Goal: Task Accomplishment & Management: Use online tool/utility

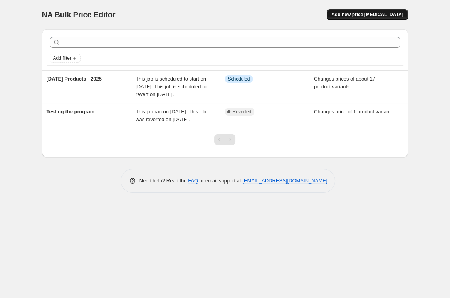
click at [363, 17] on span "Add new price [MEDICAL_DATA]" at bounding box center [367, 15] width 72 height 6
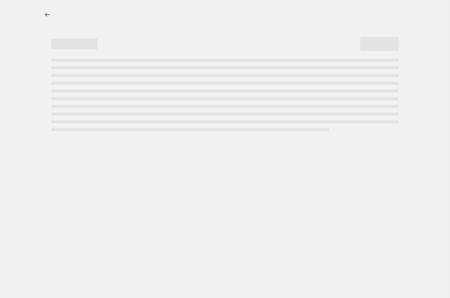
select select "percentage"
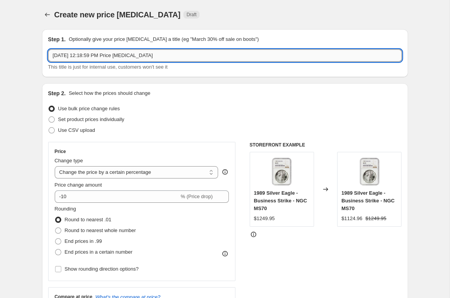
click at [154, 54] on input "[DATE] 12:18:59 PM Price [MEDICAL_DATA]" at bounding box center [224, 55] width 353 height 12
drag, startPoint x: 196, startPoint y: 57, endPoint x: -30, endPoint y: 63, distance: 226.1
click at [48, 62] on input "[DATE] 12:18:59 PM Price [MEDICAL_DATA]" at bounding box center [224, 55] width 353 height 12
type input "Sale Page Items Starting 9/4"
click at [52, 118] on span at bounding box center [52, 119] width 6 height 6
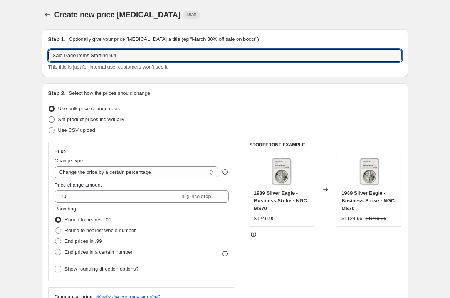
click at [49, 117] on input "Set product prices individually" at bounding box center [49, 116] width 0 height 0
radio input "true"
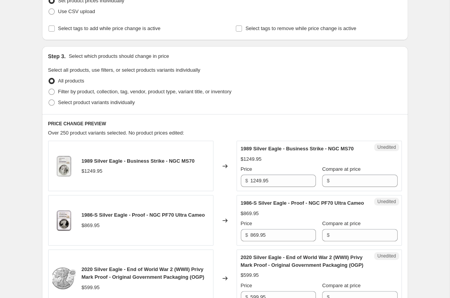
scroll to position [127, 0]
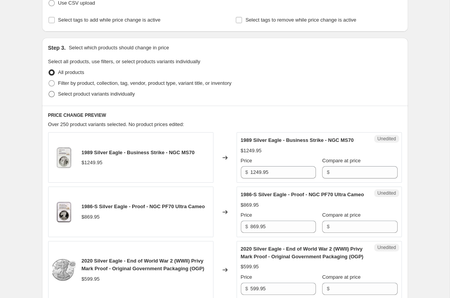
click at [50, 97] on span at bounding box center [52, 94] width 6 height 6
click at [49, 91] on input "Select product variants individually" at bounding box center [49, 91] width 0 height 0
radio input "true"
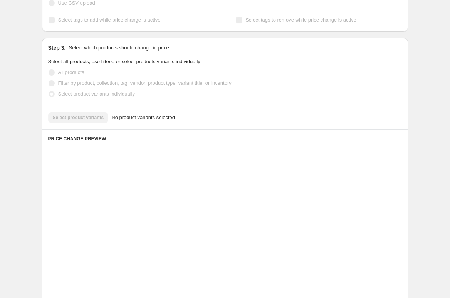
scroll to position [107, 0]
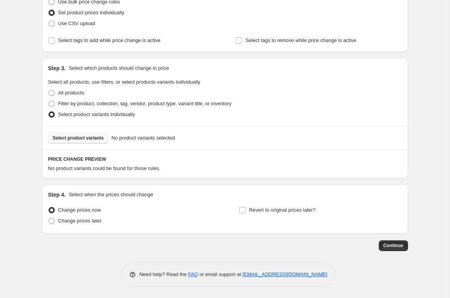
click at [85, 136] on span "Select product variants" at bounding box center [78, 138] width 51 height 6
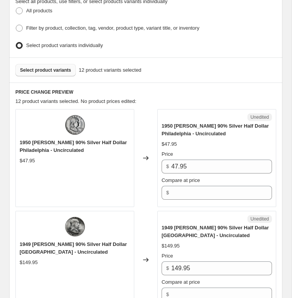
scroll to position [234, 0]
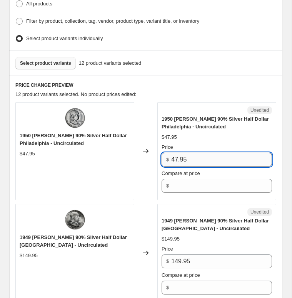
drag, startPoint x: 191, startPoint y: 156, endPoint x: 155, endPoint y: 155, distance: 36.2
click at [171, 155] on input "47.95" at bounding box center [221, 159] width 101 height 14
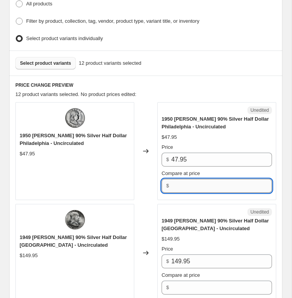
click at [181, 183] on input "Compare at price" at bounding box center [221, 186] width 101 height 14
paste input "47.95"
type input "47.95"
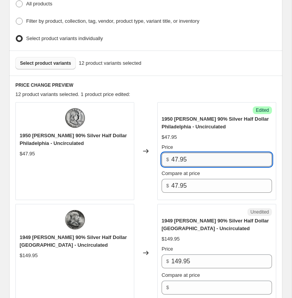
drag, startPoint x: 197, startPoint y: 156, endPoint x: 138, endPoint y: 153, distance: 59.0
click at [171, 153] on input "47.95" at bounding box center [221, 159] width 101 height 14
type input "42.95"
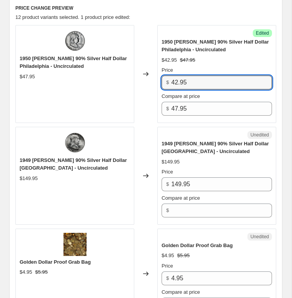
scroll to position [318, 0]
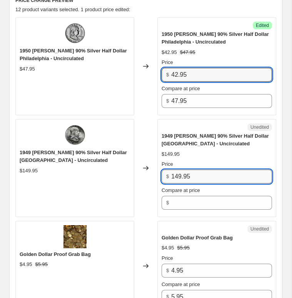
drag, startPoint x: 201, startPoint y: 173, endPoint x: 158, endPoint y: 170, distance: 43.3
click at [171, 170] on input "149.95" at bounding box center [221, 176] width 101 height 14
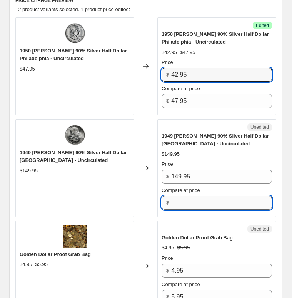
click at [182, 197] on input "Compare at price" at bounding box center [221, 203] width 101 height 14
paste input "149.95"
type input "149.95"
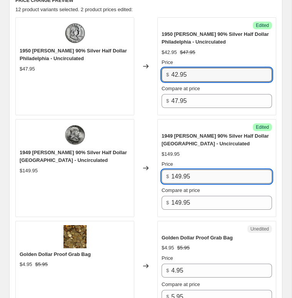
drag, startPoint x: 202, startPoint y: 174, endPoint x: 111, endPoint y: 166, distance: 91.2
click at [171, 169] on input "149.95" at bounding box center [221, 176] width 101 height 14
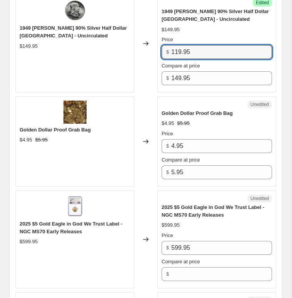
scroll to position [445, 0]
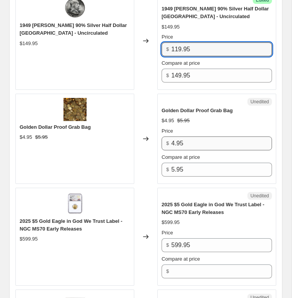
type input "119.95"
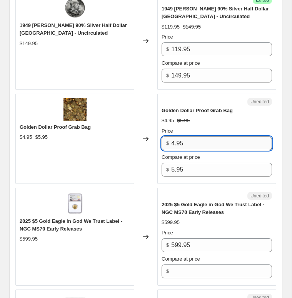
drag, startPoint x: 193, startPoint y: 137, endPoint x: 158, endPoint y: 139, distance: 35.1
click at [171, 139] on input "4.95" at bounding box center [221, 143] width 101 height 14
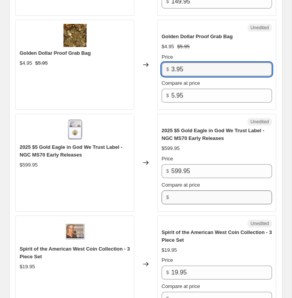
scroll to position [572, 0]
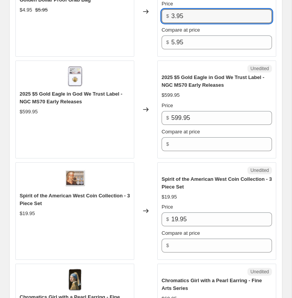
type input "3.95"
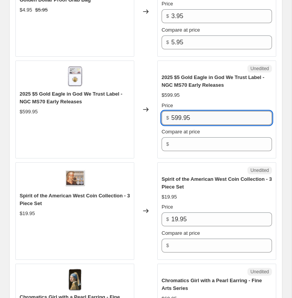
drag, startPoint x: 197, startPoint y: 112, endPoint x: 130, endPoint y: 110, distance: 67.4
click at [171, 111] on input "599.95" at bounding box center [221, 118] width 101 height 14
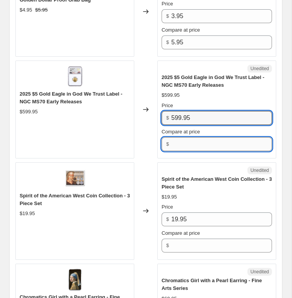
click at [182, 139] on input "Compare at price" at bounding box center [221, 144] width 101 height 14
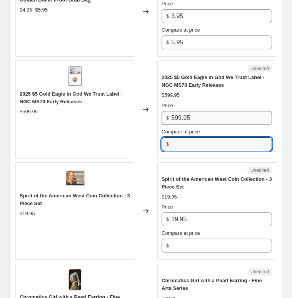
paste input "599.95"
type input "599.95"
drag, startPoint x: 196, startPoint y: 111, endPoint x: 127, endPoint y: 110, distance: 68.9
click at [171, 111] on input "599.95" at bounding box center [221, 118] width 101 height 14
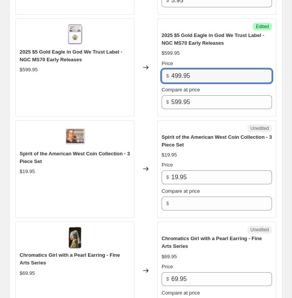
scroll to position [615, 0]
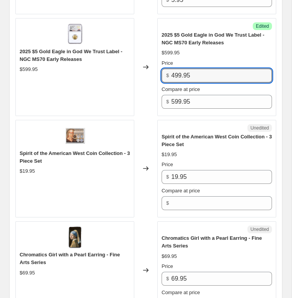
type input "499.95"
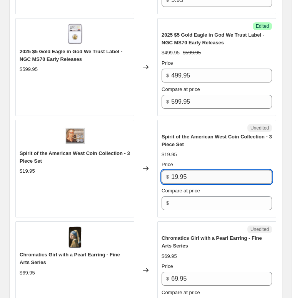
drag, startPoint x: 197, startPoint y: 173, endPoint x: 146, endPoint y: 175, distance: 50.9
click at [171, 175] on input "19.95" at bounding box center [221, 177] width 101 height 14
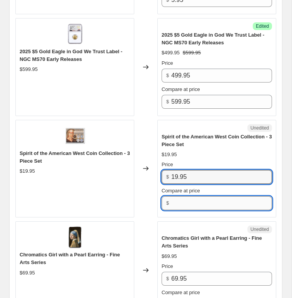
click at [183, 198] on input "Compare at price" at bounding box center [221, 203] width 101 height 14
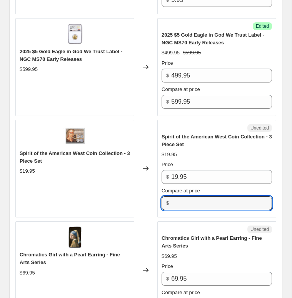
paste input "19.95"
type input "19.95"
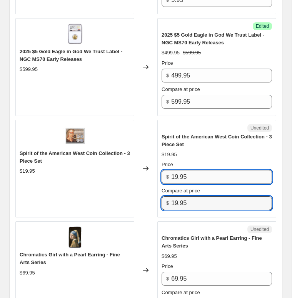
drag, startPoint x: 206, startPoint y: 172, endPoint x: 150, endPoint y: 171, distance: 55.5
click at [171, 171] on input "19.95" at bounding box center [221, 177] width 101 height 14
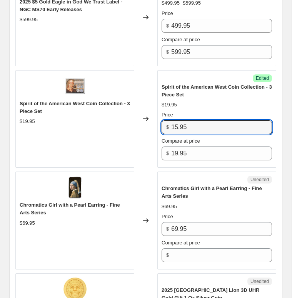
scroll to position [700, 0]
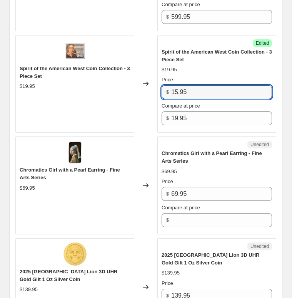
type input "15.95"
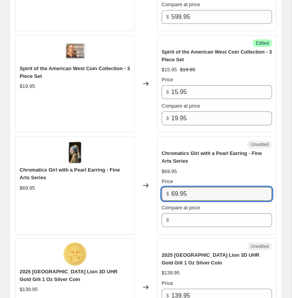
drag, startPoint x: 151, startPoint y: 190, endPoint x: 113, endPoint y: 189, distance: 38.5
click at [171, 189] on input "69.95" at bounding box center [221, 194] width 101 height 14
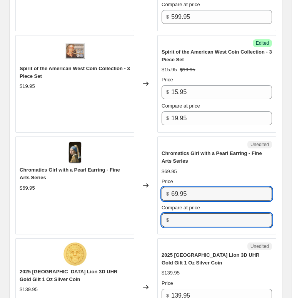
drag, startPoint x: 188, startPoint y: 216, endPoint x: 189, endPoint y: 204, distance: 11.9
click at [188, 215] on input "Compare at price" at bounding box center [221, 220] width 101 height 14
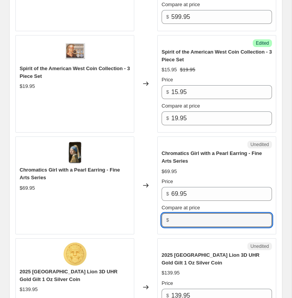
paste input "69.95"
type input "69.95"
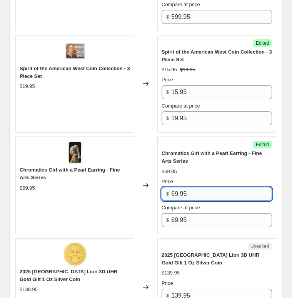
drag, startPoint x: 196, startPoint y: 191, endPoint x: 135, endPoint y: 184, distance: 61.2
click at [171, 187] on input "69.95" at bounding box center [221, 194] width 101 height 14
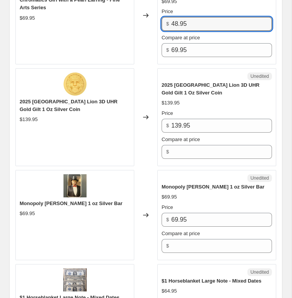
scroll to position [869, 0]
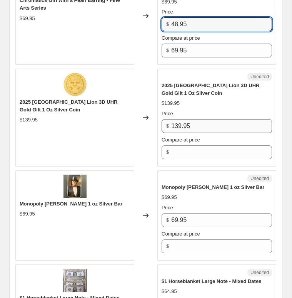
type input "48.95"
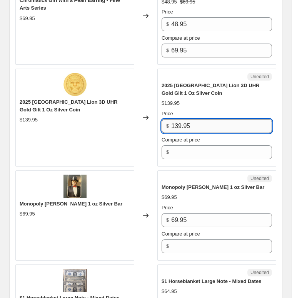
drag, startPoint x: 203, startPoint y: 120, endPoint x: 161, endPoint y: 120, distance: 42.0
click at [171, 120] on input "139.95" at bounding box center [221, 126] width 101 height 14
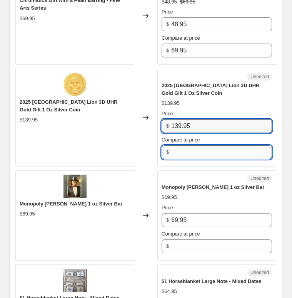
click at [189, 148] on input "Compare at price" at bounding box center [221, 152] width 101 height 14
paste input "139.95"
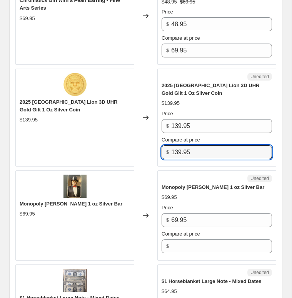
type input "139.95"
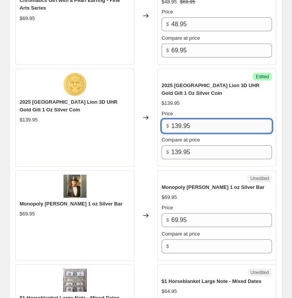
drag, startPoint x: 194, startPoint y: 122, endPoint x: 148, endPoint y: 122, distance: 46.6
click at [171, 122] on input "139.95" at bounding box center [221, 126] width 101 height 14
drag, startPoint x: 181, startPoint y: 117, endPoint x: 174, endPoint y: 121, distance: 7.6
click at [174, 121] on input "159.95" at bounding box center [221, 126] width 101 height 14
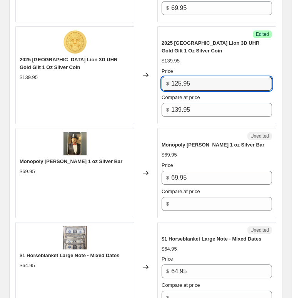
type input "125.95"
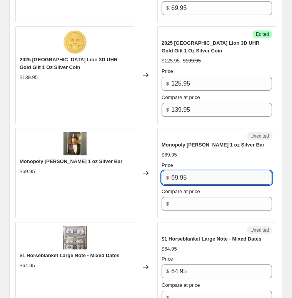
drag, startPoint x: 203, startPoint y: 175, endPoint x: 147, endPoint y: 173, distance: 55.1
click at [171, 173] on input "69.95" at bounding box center [221, 178] width 101 height 14
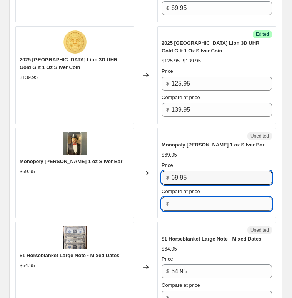
click at [181, 197] on input "Compare at price" at bounding box center [221, 204] width 101 height 14
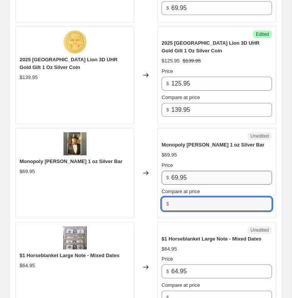
paste input "69.95"
type input "69.95"
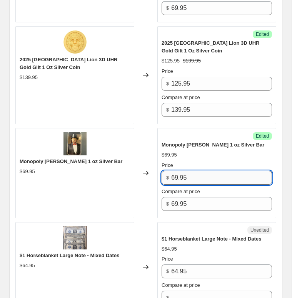
drag, startPoint x: 179, startPoint y: 175, endPoint x: 159, endPoint y: 174, distance: 19.7
click at [171, 174] on input "69.95" at bounding box center [221, 178] width 101 height 14
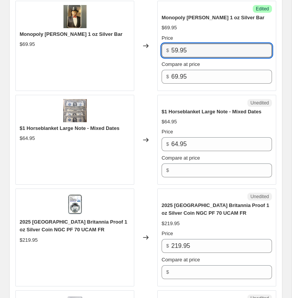
type input "59.95"
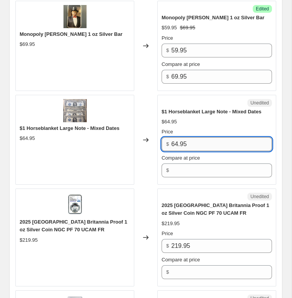
drag, startPoint x: 194, startPoint y: 141, endPoint x: 145, endPoint y: 139, distance: 49.3
click at [171, 139] on input "64.95" at bounding box center [221, 144] width 101 height 14
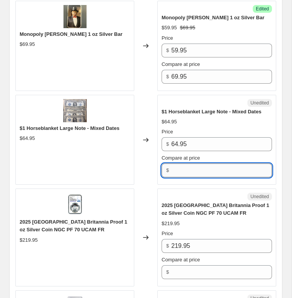
click at [181, 169] on input "Compare at price" at bounding box center [221, 170] width 101 height 14
paste input "64.95"
type input "64.95"
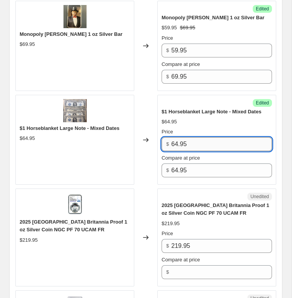
drag, startPoint x: 205, startPoint y: 141, endPoint x: 147, endPoint y: 134, distance: 57.8
click at [171, 137] on input "64.95" at bounding box center [221, 144] width 101 height 14
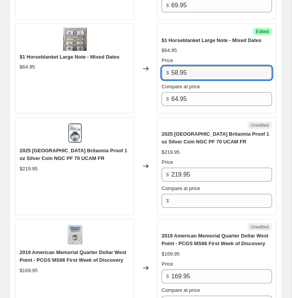
scroll to position [1165, 0]
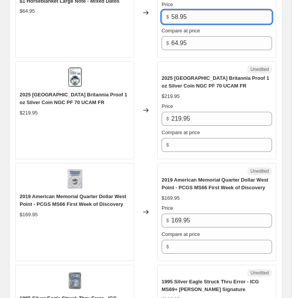
click at [178, 12] on input "58.95" at bounding box center [221, 17] width 101 height 14
type input "58.95"
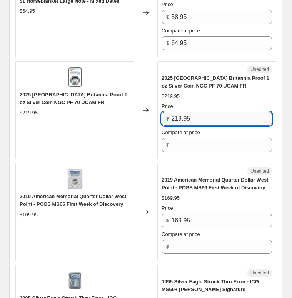
drag, startPoint x: 202, startPoint y: 118, endPoint x: 171, endPoint y: 115, distance: 31.8
click at [171, 115] on input "219.95" at bounding box center [221, 119] width 101 height 14
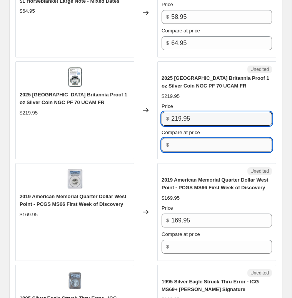
click at [179, 144] on input "Compare at price" at bounding box center [221, 145] width 101 height 14
paste input "219.95"
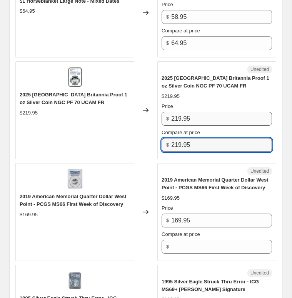
type input "219.95"
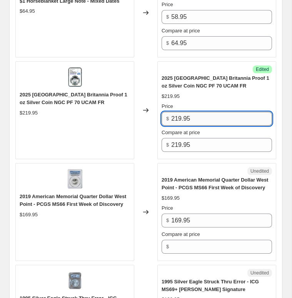
drag, startPoint x: 203, startPoint y: 116, endPoint x: 149, endPoint y: 114, distance: 54.0
click at [171, 114] on input "219.95" at bounding box center [221, 119] width 101 height 14
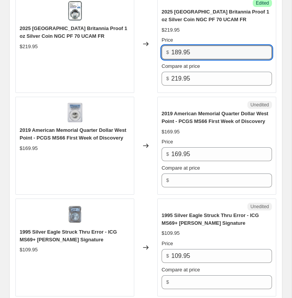
scroll to position [1250, 0]
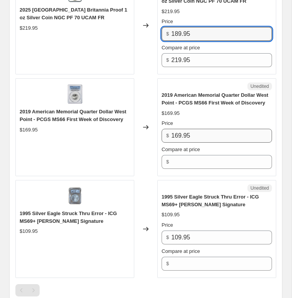
type input "189.95"
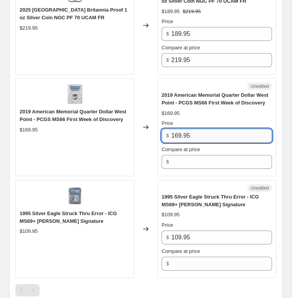
drag, startPoint x: 200, startPoint y: 142, endPoint x: 167, endPoint y: 142, distance: 32.3
click at [171, 142] on input "169.95" at bounding box center [221, 136] width 101 height 14
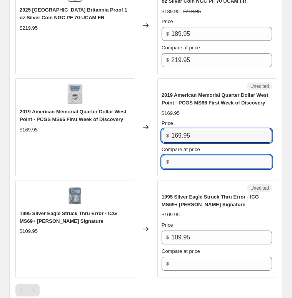
click at [186, 163] on input "Compare at price" at bounding box center [221, 162] width 101 height 14
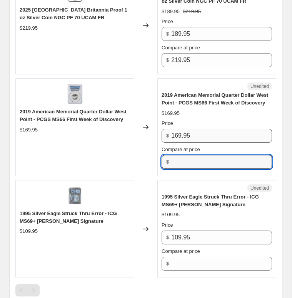
paste input "169.95"
type input "169.95"
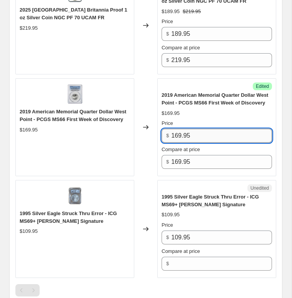
drag, startPoint x: 206, startPoint y: 139, endPoint x: 152, endPoint y: 137, distance: 53.5
click at [171, 137] on input "169.95" at bounding box center [221, 136] width 101 height 14
click at [201, 136] on input "169.95" at bounding box center [221, 136] width 101 height 14
drag, startPoint x: 202, startPoint y: 137, endPoint x: 137, endPoint y: 136, distance: 65.5
click at [171, 136] on input "169.95" at bounding box center [221, 136] width 101 height 14
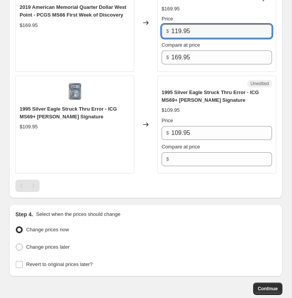
scroll to position [1401, 0]
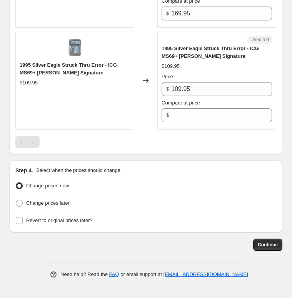
type input "119.95"
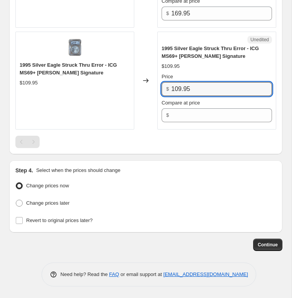
drag, startPoint x: 206, startPoint y: 87, endPoint x: 151, endPoint y: 98, distance: 56.1
click at [171, 85] on input "109.95" at bounding box center [221, 89] width 101 height 14
click at [184, 111] on input "Compare at price" at bounding box center [221, 115] width 101 height 14
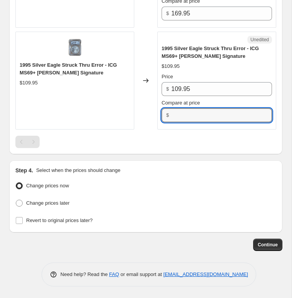
paste input "109.95"
type input "109.95"
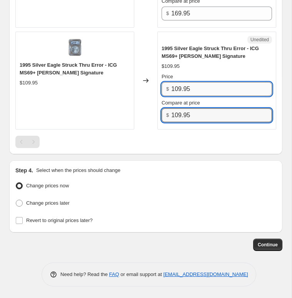
drag, startPoint x: 204, startPoint y: 89, endPoint x: 118, endPoint y: 85, distance: 86.7
click at [171, 85] on input "109.95" at bounding box center [221, 89] width 101 height 14
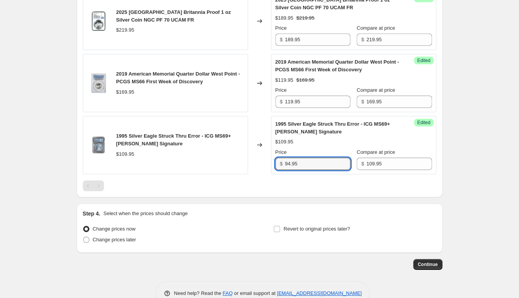
scroll to position [835, 0]
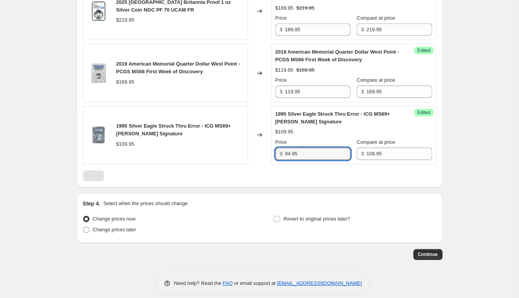
type input "94.95"
click at [82, 218] on div "Step 4. Select when the prices should change Change prices now Change prices la…" at bounding box center [260, 217] width 366 height 49
click at [84, 226] on span at bounding box center [86, 229] width 6 height 6
click at [84, 226] on input "Change prices later" at bounding box center [83, 226] width 0 height 0
radio input "true"
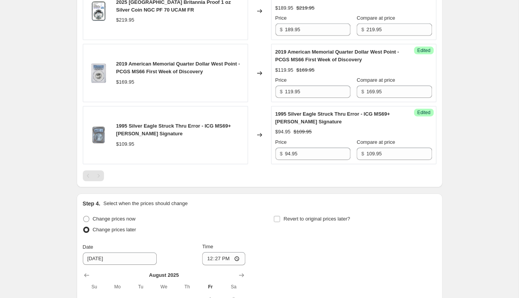
scroll to position [978, 0]
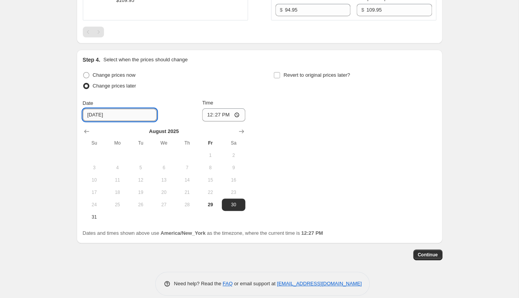
click at [114, 109] on input "[DATE]" at bounding box center [120, 115] width 74 height 12
click at [242, 127] on icon "Show next month, September 2025" at bounding box center [242, 131] width 8 height 8
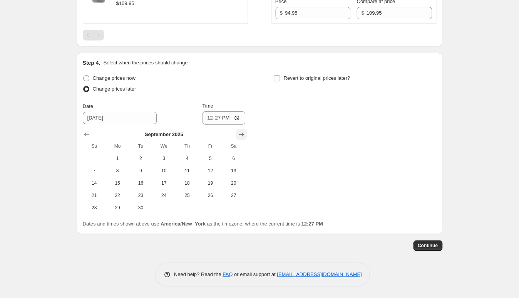
scroll to position [966, 0]
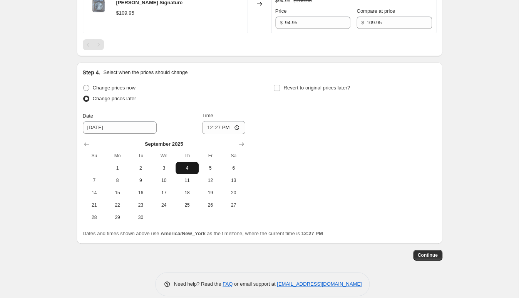
click at [185, 165] on span "4" at bounding box center [187, 168] width 17 height 6
type input "[DATE]"
click at [278, 85] on input "Revert to original prices later?" at bounding box center [277, 88] width 6 height 6
checkbox input "true"
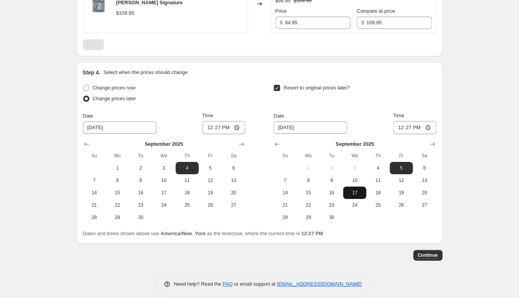
click at [346, 186] on button "17" at bounding box center [354, 192] width 23 height 12
type input "[DATE]"
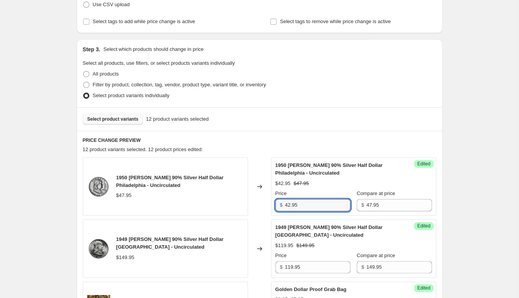
scroll to position [34, 0]
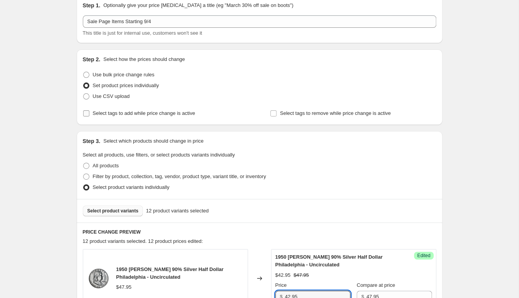
click at [87, 115] on input "Select tags to add while price change is active" at bounding box center [86, 113] width 6 height 6
checkbox input "true"
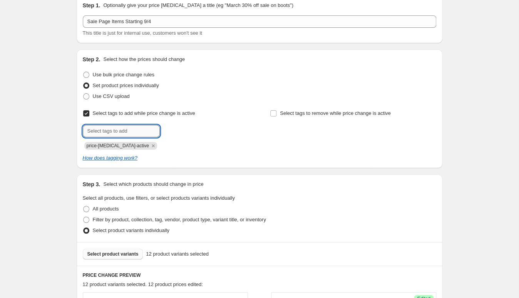
click at [126, 130] on input "text" at bounding box center [121, 131] width 77 height 12
click at [95, 131] on input "On Sale" at bounding box center [121, 131] width 77 height 12
type input "On-Sale"
click at [174, 131] on b "Add" at bounding box center [170, 129] width 9 height 5
drag, startPoint x: 141, startPoint y: 133, endPoint x: 14, endPoint y: 121, distance: 127.6
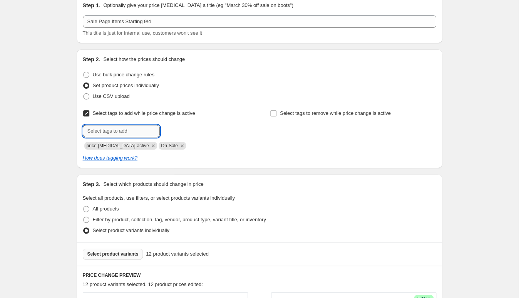
click at [83, 125] on input "text" at bounding box center [121, 131] width 77 height 12
drag, startPoint x: 175, startPoint y: 146, endPoint x: 167, endPoint y: 143, distance: 8.8
click at [179, 146] on icon "Remove On-Sale" at bounding box center [182, 145] width 7 height 7
click at [130, 131] on input "text" at bounding box center [121, 131] width 77 height 12
paste input "on sale"
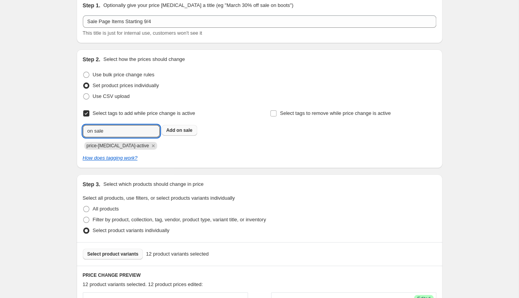
type input "on sale"
click at [176, 131] on span "Add on sale" at bounding box center [179, 130] width 26 height 6
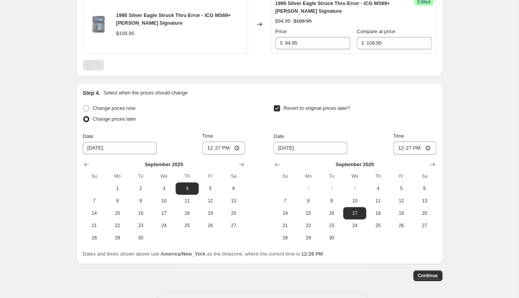
scroll to position [1009, 0]
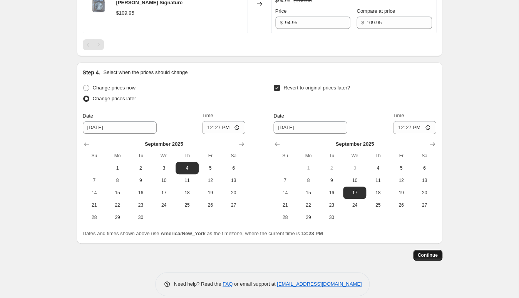
click at [426, 252] on span "Continue" at bounding box center [428, 255] width 20 height 6
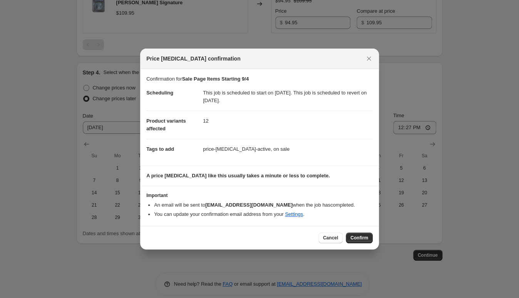
drag, startPoint x: 354, startPoint y: 240, endPoint x: 509, endPoint y: 221, distance: 156.2
drag, startPoint x: 371, startPoint y: 60, endPoint x: 464, endPoint y: 145, distance: 125.9
click at [352, 243] on button "Confirm" at bounding box center [359, 237] width 27 height 11
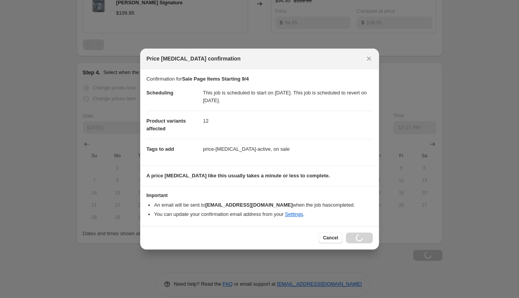
scroll to position [1009, 0]
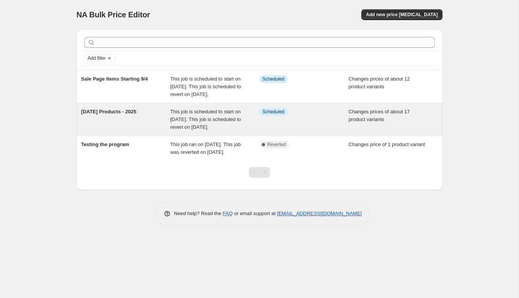
click at [135, 131] on div "[DATE] Products - 2025" at bounding box center [125, 119] width 89 height 23
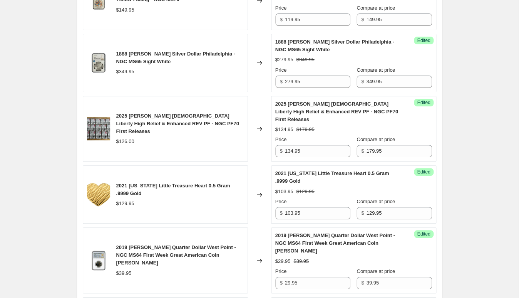
scroll to position [1393, 0]
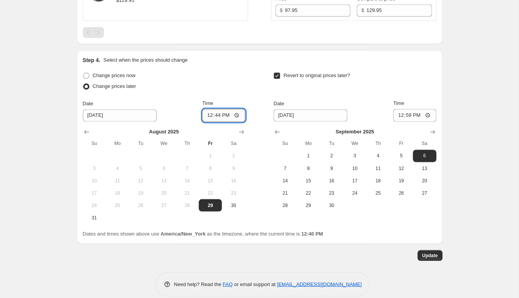
drag, startPoint x: 227, startPoint y: 107, endPoint x: 223, endPoint y: 107, distance: 4.2
click at [223, 109] on input "12:44" at bounding box center [223, 115] width 43 height 13
